Goal: Transaction & Acquisition: Book appointment/travel/reservation

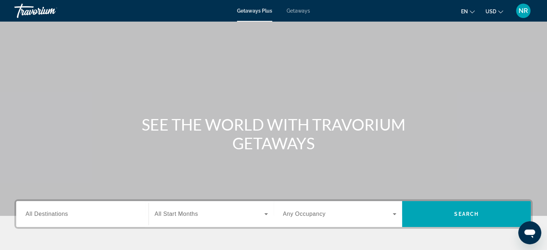
click at [304, 12] on span "Getaways" at bounding box center [298, 11] width 23 height 6
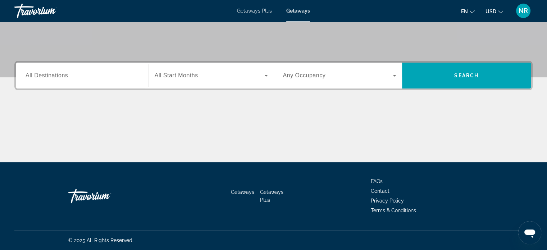
click at [86, 81] on div "Search widget" at bounding box center [83, 75] width 114 height 21
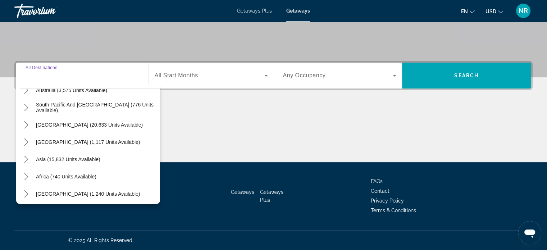
scroll to position [117, 0]
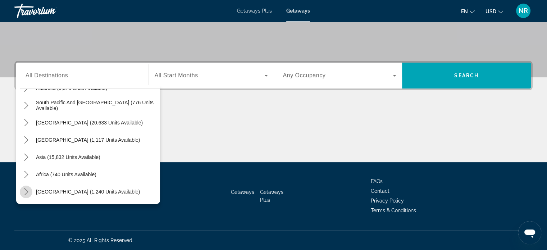
click at [25, 190] on icon "Toggle Middle East (1,240 units available) submenu" at bounding box center [26, 191] width 7 height 7
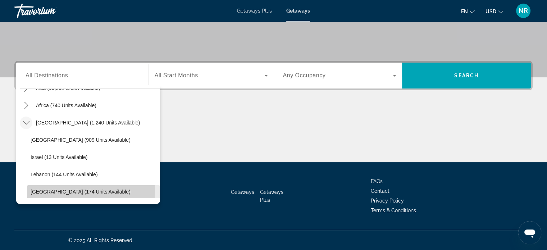
click at [71, 190] on span "[GEOGRAPHIC_DATA] (174 units available)" at bounding box center [81, 192] width 100 height 6
type input "**********"
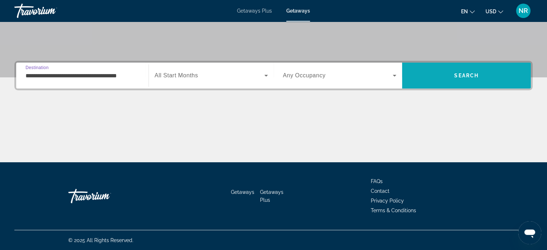
click at [430, 77] on span "Search" at bounding box center [466, 75] width 129 height 17
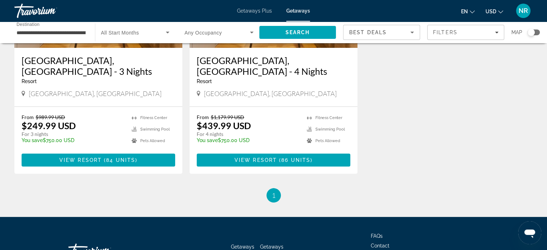
scroll to position [144, 0]
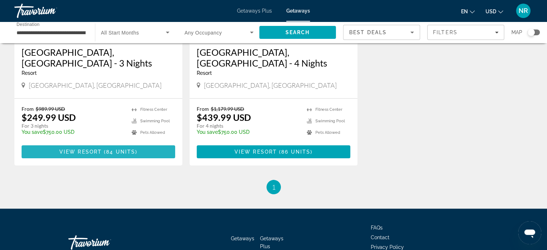
click at [81, 149] on span "View Resort" at bounding box center [80, 152] width 42 height 6
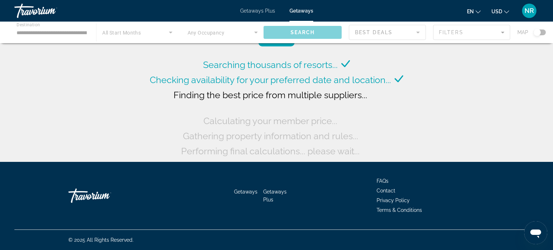
click at [76, 30] on div "Main content" at bounding box center [276, 33] width 553 height 22
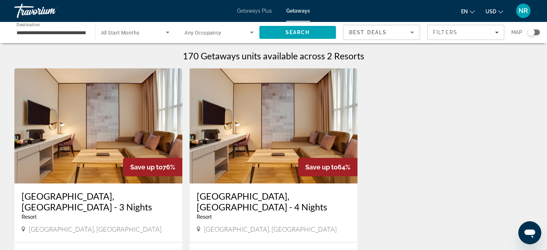
click at [61, 33] on input "**********" at bounding box center [51, 32] width 69 height 9
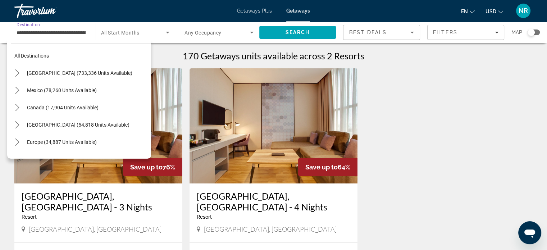
scroll to position [186, 0]
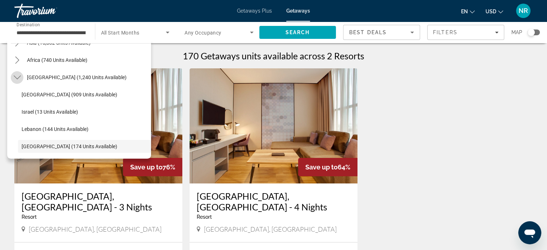
click at [18, 76] on icon "Toggle Middle East (1,240 units available) submenu" at bounding box center [17, 77] width 7 height 7
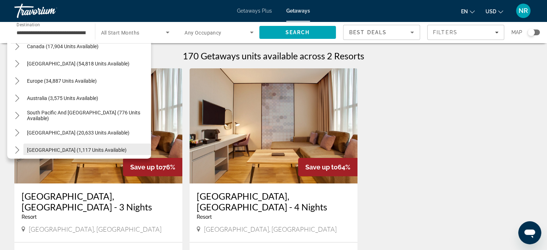
scroll to position [45, 0]
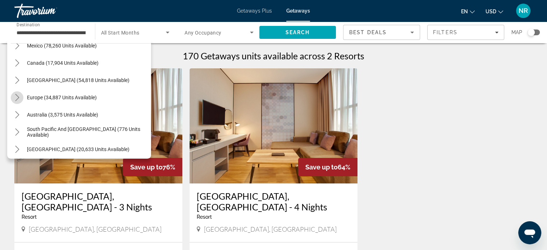
click at [14, 94] on icon "Toggle Europe (34,887 units available) submenu" at bounding box center [17, 97] width 7 height 7
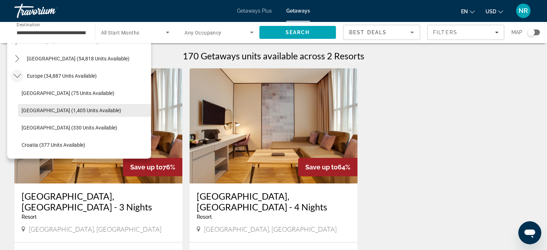
scroll to position [54, 0]
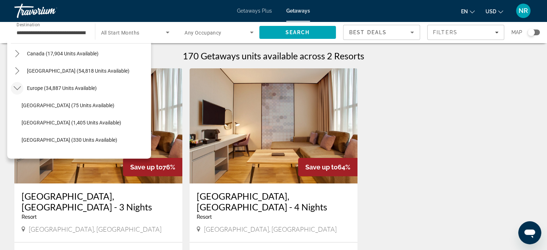
click at [17, 87] on icon "Toggle Europe (34,887 units available) submenu" at bounding box center [17, 88] width 7 height 7
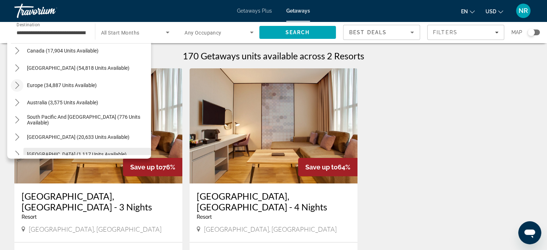
scroll to position [45, 0]
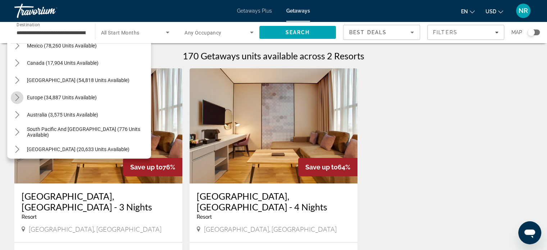
click at [19, 95] on icon "Toggle Europe (34,887 units available) submenu" at bounding box center [17, 97] width 7 height 7
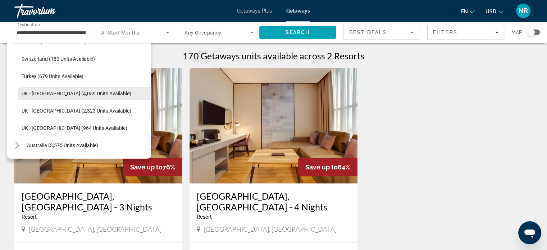
scroll to position [440, 0]
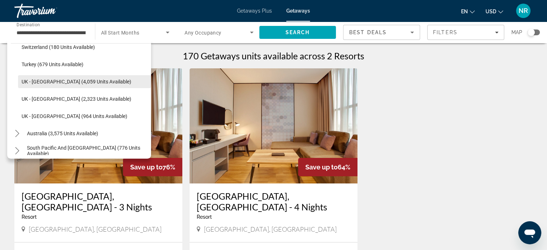
click at [37, 80] on span "UK - [GEOGRAPHIC_DATA] (4,059 units available)" at bounding box center [77, 82] width 110 height 6
type input "**********"
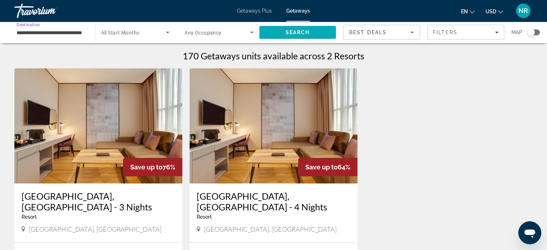
click at [290, 31] on span "Search" at bounding box center [297, 33] width 24 height 6
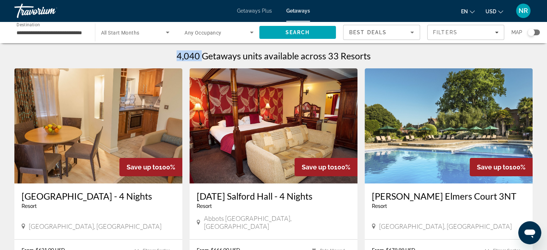
drag, startPoint x: 178, startPoint y: 55, endPoint x: 203, endPoint y: 56, distance: 25.6
click at [203, 56] on h1 "4,040 Getaways units available across 33 Resorts" at bounding box center [274, 55] width 194 height 11
click at [393, 52] on div "4,040 Getaways units available across 33 Resorts" at bounding box center [273, 55] width 518 height 11
click at [497, 31] on icon "Filters" at bounding box center [497, 33] width 4 height 4
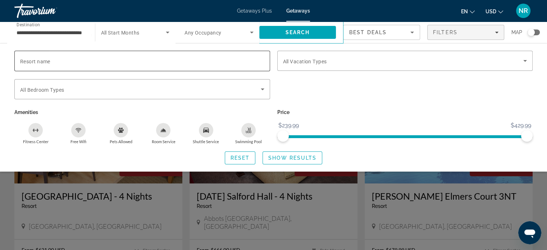
click at [136, 60] on input "Resort name" at bounding box center [142, 61] width 244 height 9
click at [356, 186] on div "Search widget" at bounding box center [273, 179] width 547 height 142
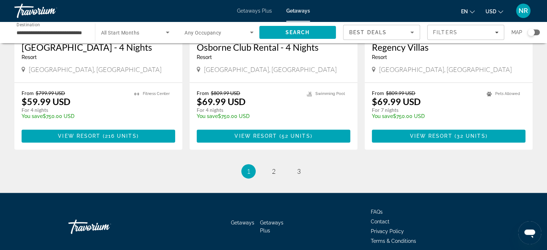
scroll to position [899, 0]
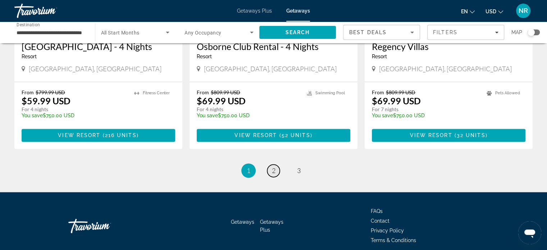
click at [273, 167] on span "2" at bounding box center [274, 171] width 4 height 8
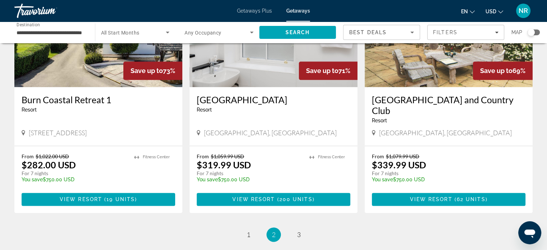
scroll to position [899, 0]
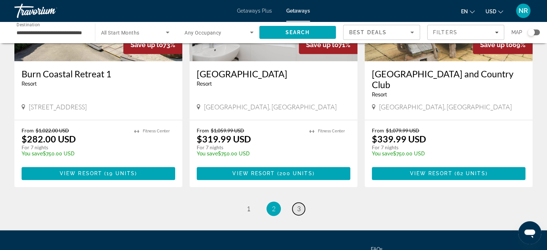
click at [299, 205] on span "3" at bounding box center [299, 209] width 4 height 8
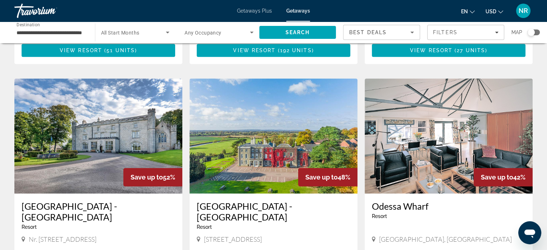
scroll to position [540, 0]
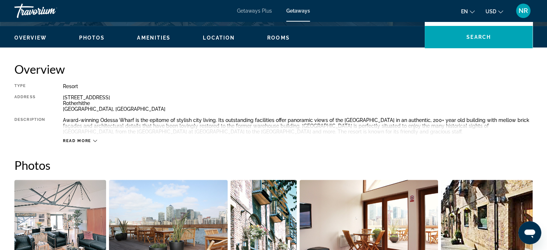
scroll to position [216, 0]
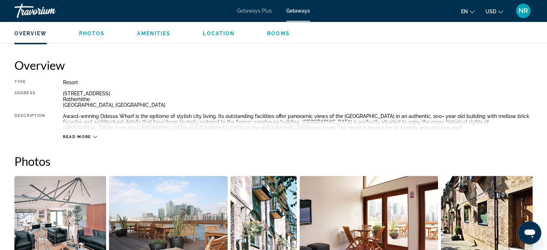
click at [96, 135] on icon "Main content" at bounding box center [95, 137] width 4 height 4
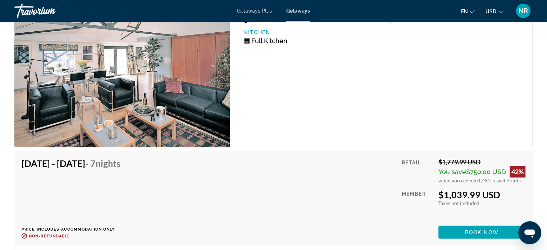
scroll to position [1187, 0]
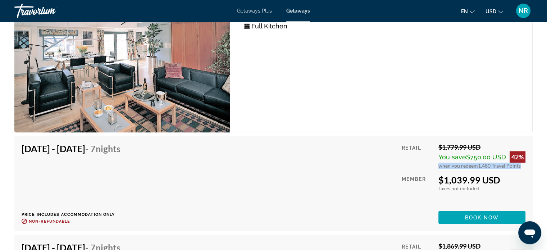
drag, startPoint x: 439, startPoint y: 164, endPoint x: 517, endPoint y: 164, distance: 78.4
click at [517, 164] on div "when you redeem 1,480 Travel Points" at bounding box center [482, 166] width 87 height 6
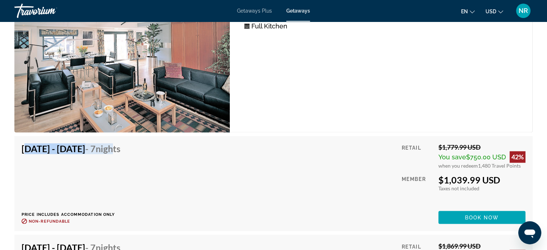
drag, startPoint x: 23, startPoint y: 145, endPoint x: 158, endPoint y: 142, distance: 135.7
click at [121, 143] on h4 "[DATE] - [DATE] - 7 Nights" at bounding box center [71, 148] width 99 height 11
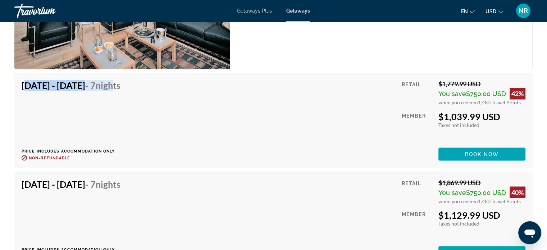
scroll to position [1295, 0]
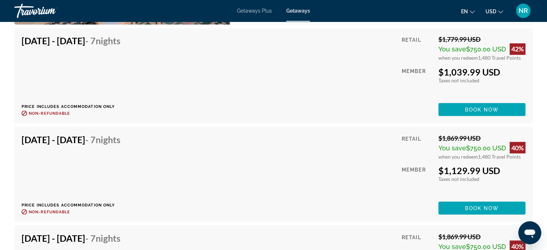
click at [45, 154] on div "[DATE] - [DATE] - 7 Nights Price includes accommodation only Refundable until :…" at bounding box center [74, 174] width 104 height 81
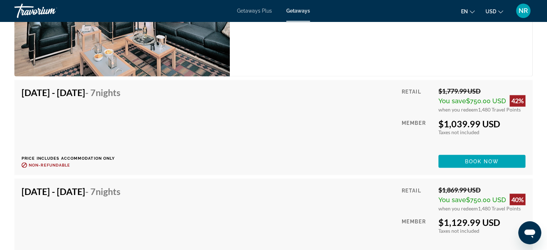
scroll to position [1223, 0]
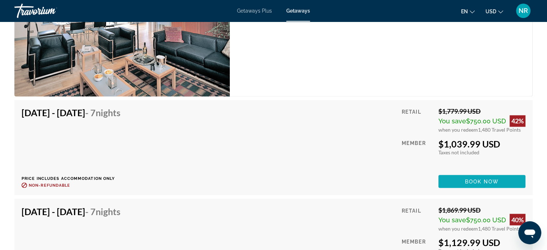
click at [479, 182] on span "Book now" at bounding box center [482, 181] width 34 height 6
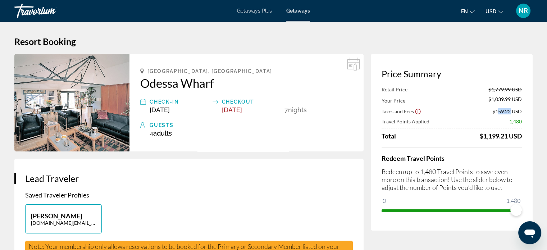
drag, startPoint x: 497, startPoint y: 110, endPoint x: 510, endPoint y: 110, distance: 13.7
click at [510, 110] on span "$159.22 USD" at bounding box center [508, 111] width 30 height 6
click at [529, 117] on div "Price Summary Retail Price $1,779.99 USD Your Price $1,039.99 USD Taxes and Fee…" at bounding box center [452, 142] width 162 height 177
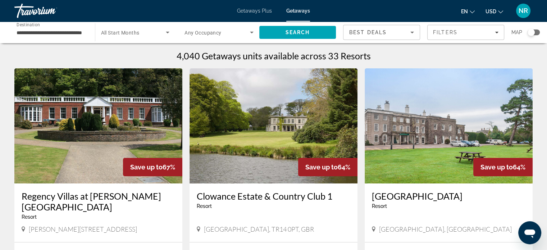
click at [64, 34] on input "**********" at bounding box center [51, 32] width 69 height 9
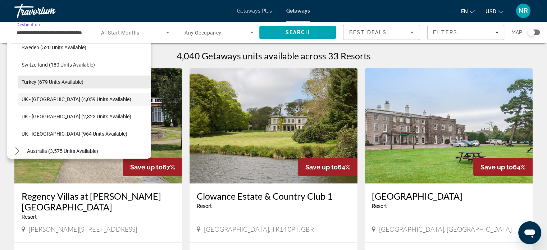
scroll to position [387, 0]
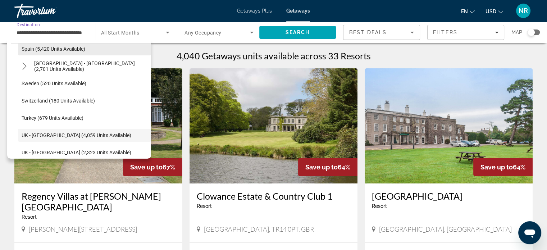
click at [28, 47] on span "Spain (5,420 units available)" at bounding box center [54, 49] width 64 height 6
type input "**********"
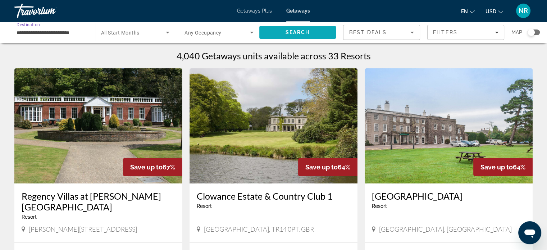
click at [295, 31] on span "Search" at bounding box center [297, 33] width 24 height 6
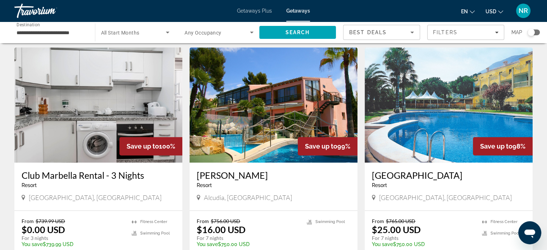
scroll to position [288, 0]
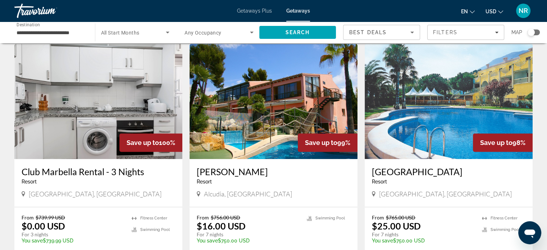
click at [415, 109] on img "Main content" at bounding box center [449, 101] width 168 height 115
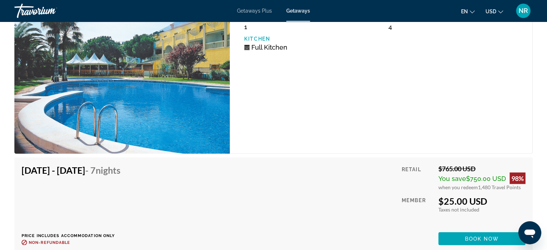
scroll to position [1259, 0]
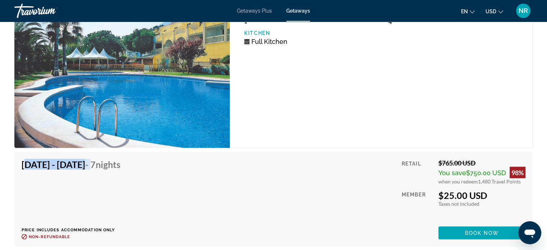
drag, startPoint x: 22, startPoint y: 161, endPoint x: 128, endPoint y: 165, distance: 106.6
click at [121, 165] on h4 "[DATE] - [DATE] - 7 Nights" at bounding box center [71, 164] width 99 height 11
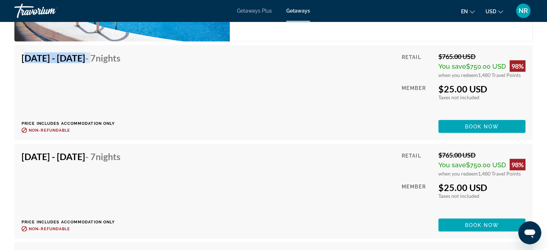
scroll to position [1367, 0]
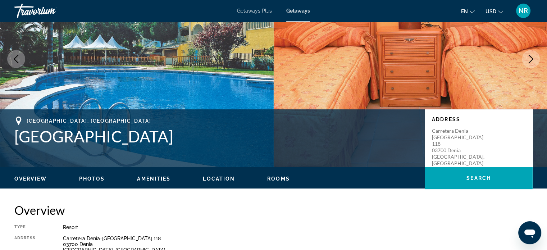
scroll to position [72, 0]
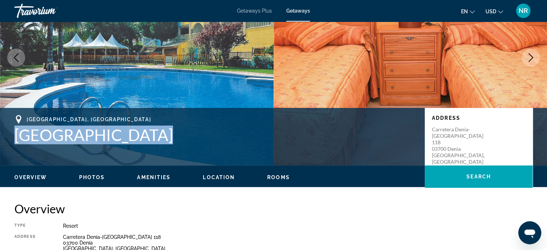
drag, startPoint x: 155, startPoint y: 139, endPoint x: 10, endPoint y: 136, distance: 144.7
click at [10, 136] on div "[GEOGRAPHIC_DATA], [GEOGRAPHIC_DATA] Parque Denia Club Address [GEOGRAPHIC_DATA…" at bounding box center [273, 136] width 547 height 43
copy h1 "[GEOGRAPHIC_DATA]"
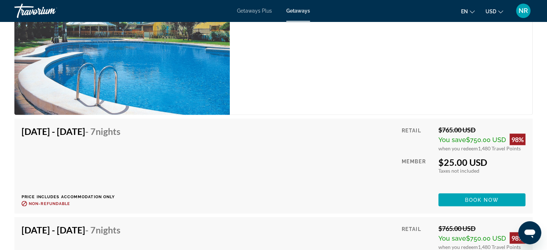
scroll to position [1295, 0]
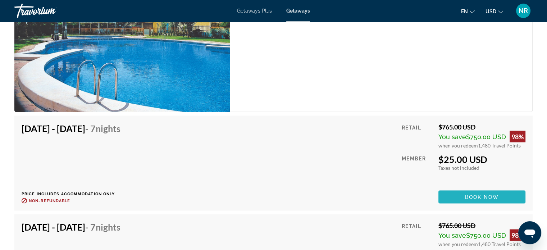
click at [484, 196] on span "Book now" at bounding box center [482, 197] width 34 height 6
